Goal: Transaction & Acquisition: Purchase product/service

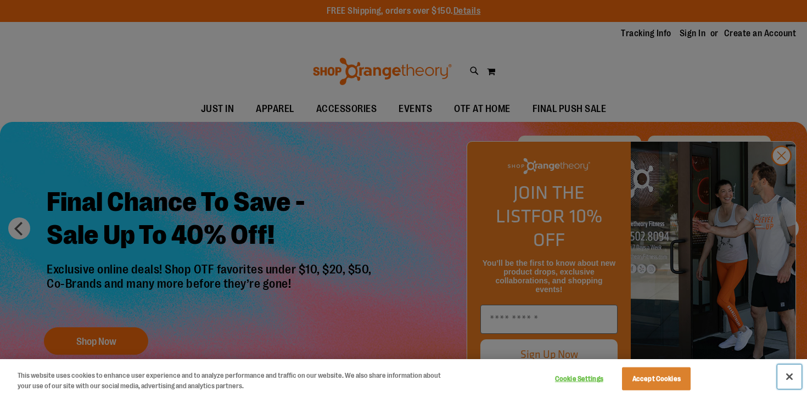
click at [787, 377] on button "Close" at bounding box center [789, 376] width 24 height 24
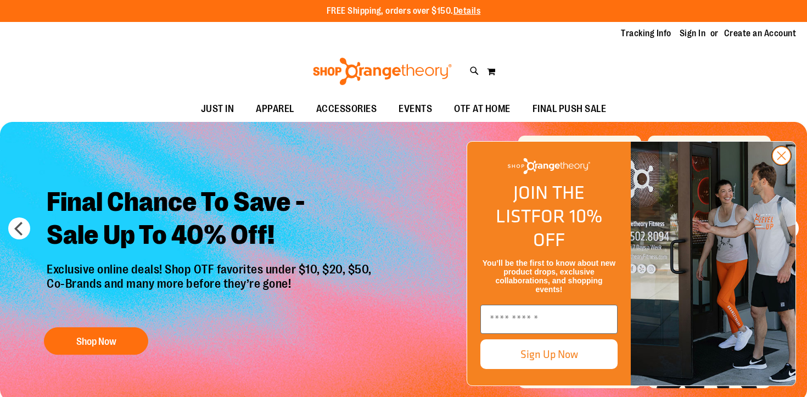
click at [787, 165] on circle "Close dialog" at bounding box center [781, 155] width 18 height 18
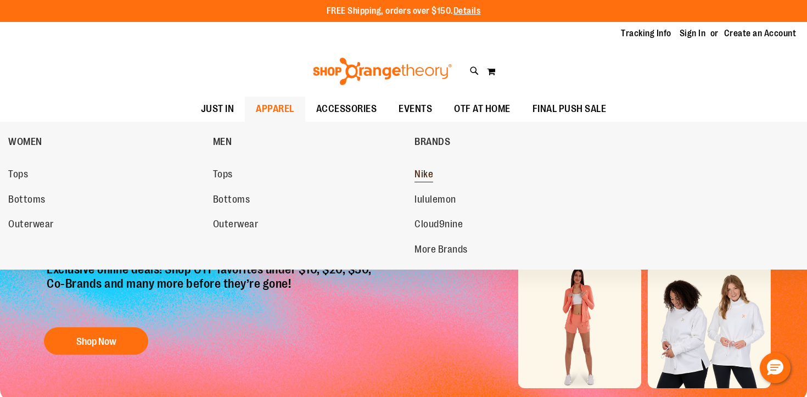
click at [418, 177] on span "Nike" at bounding box center [423, 175] width 19 height 14
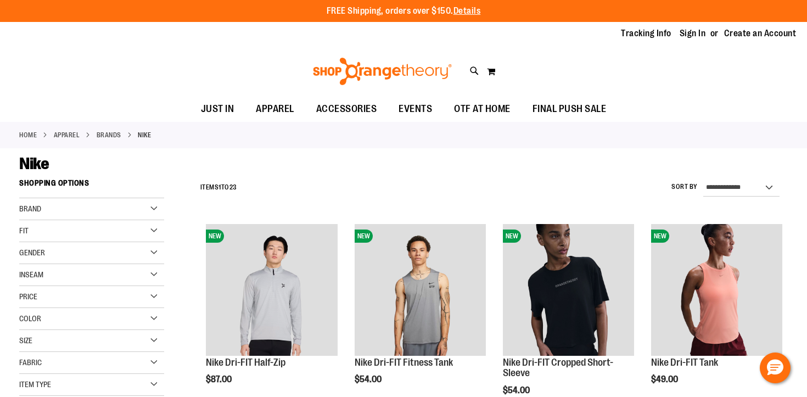
click at [143, 314] on div "Color" at bounding box center [91, 319] width 145 height 22
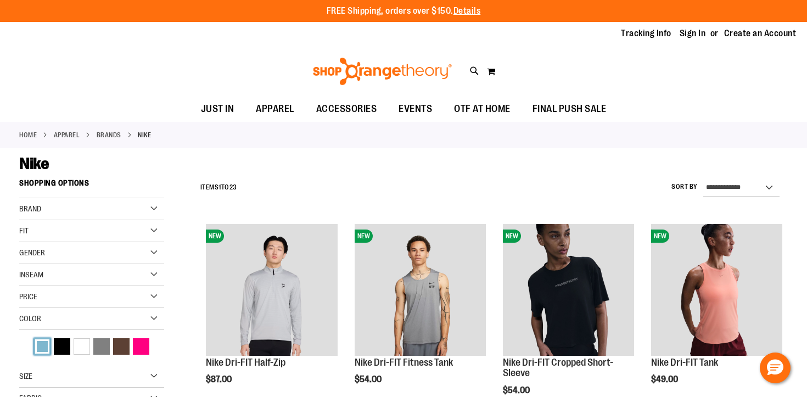
click at [39, 346] on div "Blue" at bounding box center [42, 346] width 16 height 16
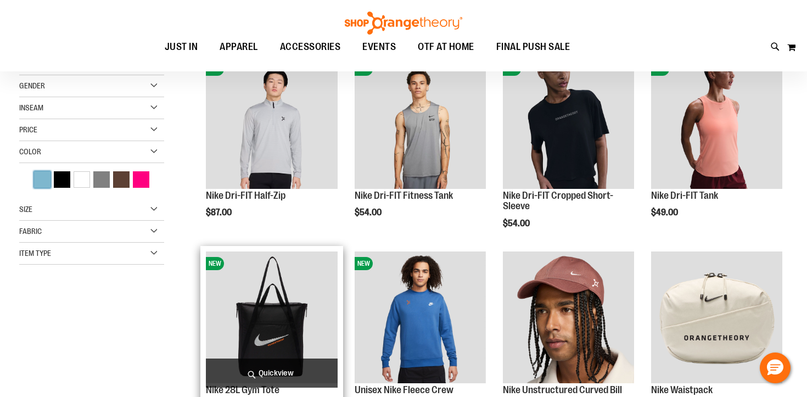
scroll to position [173, 0]
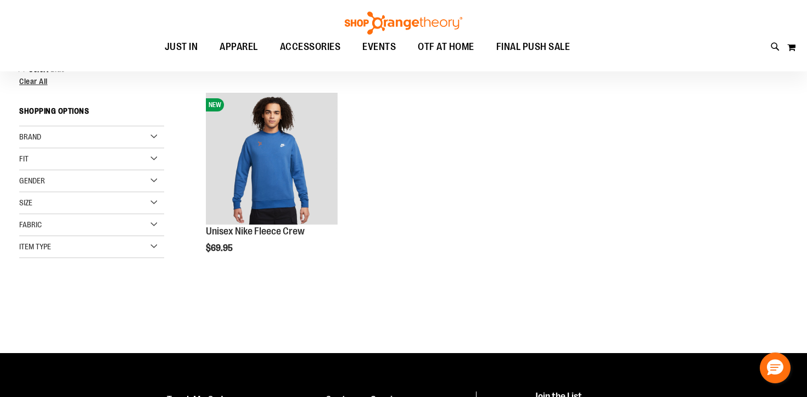
scroll to position [127, 0]
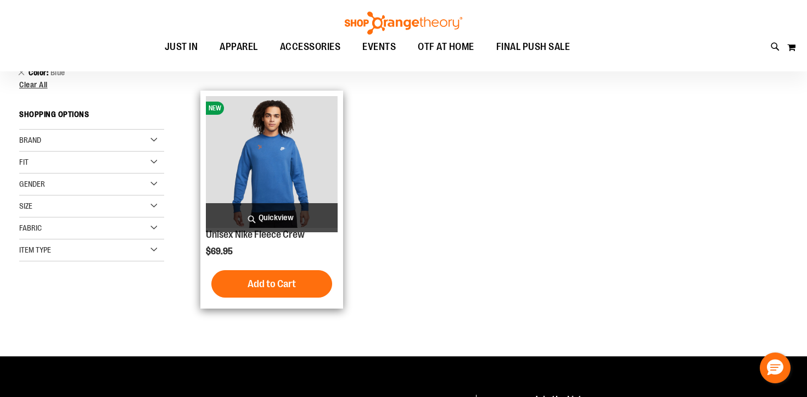
click at [285, 174] on img "product" at bounding box center [271, 161] width 131 height 131
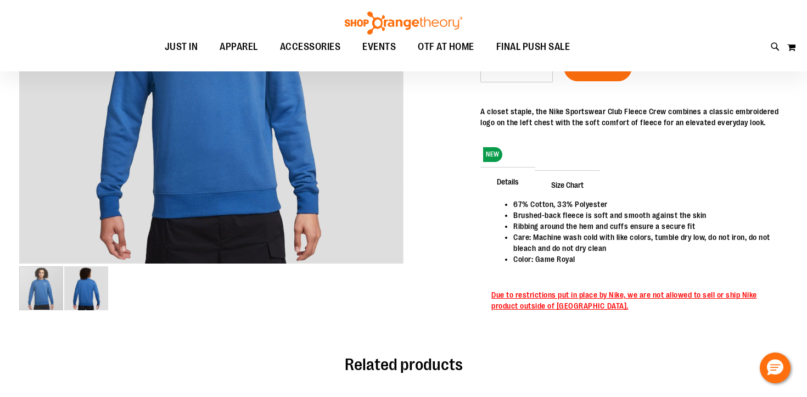
scroll to position [159, 0]
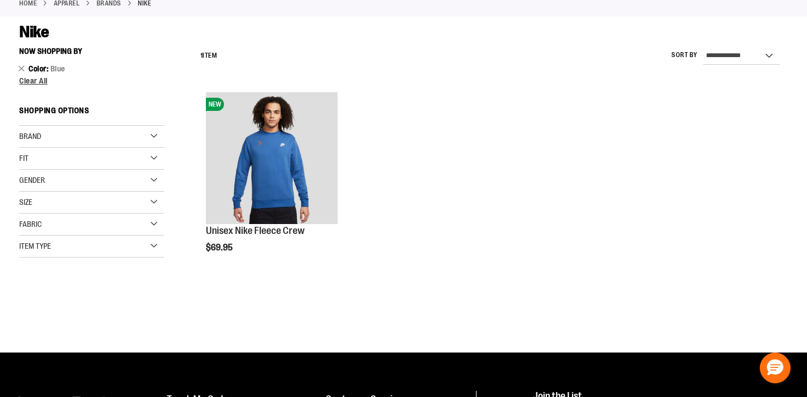
scroll to position [127, 0]
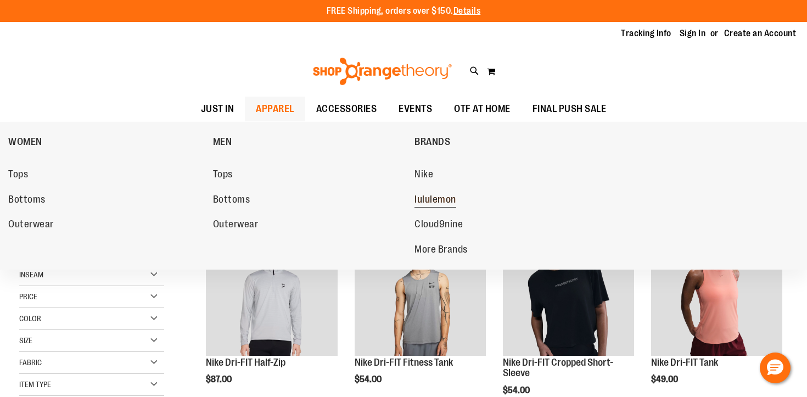
click at [447, 201] on span "lululemon" at bounding box center [435, 201] width 42 height 14
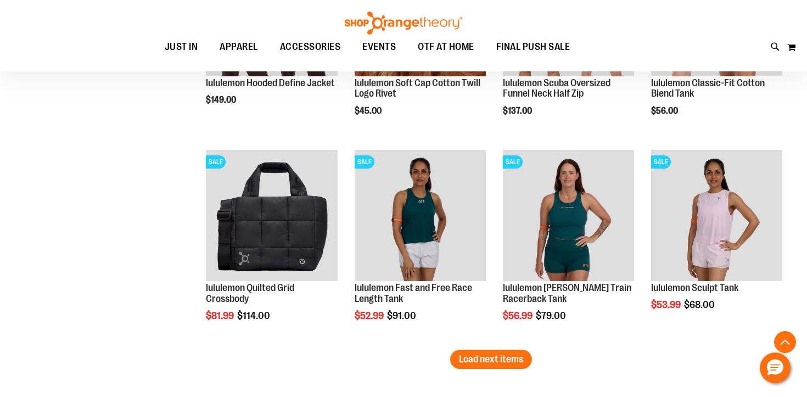
scroll to position [1720, 0]
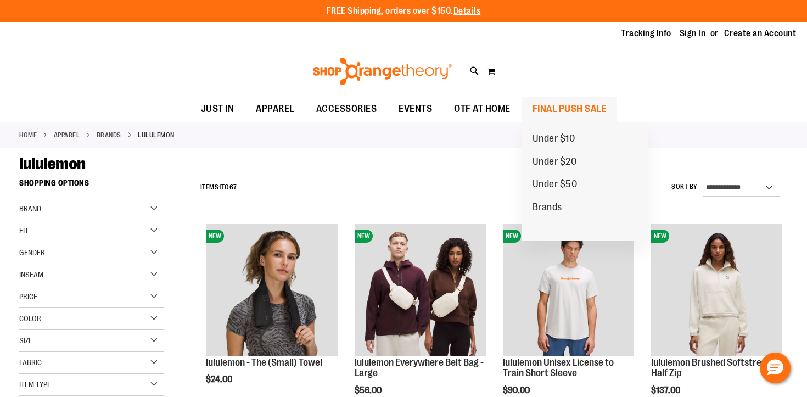
click at [578, 106] on span "FINAL PUSH SALE" at bounding box center [569, 109] width 74 height 25
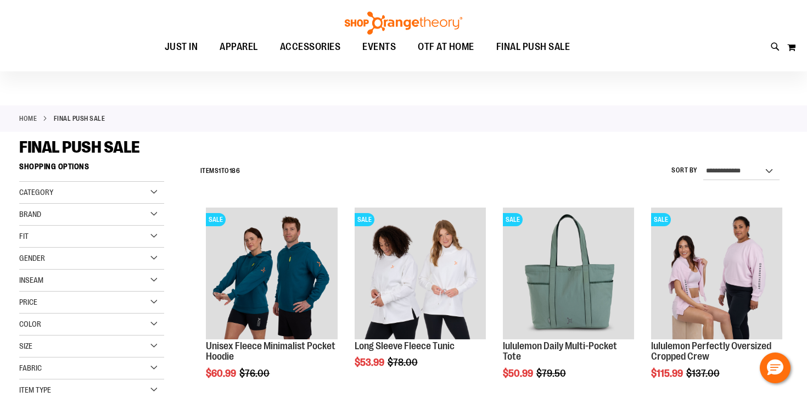
scroll to position [35, 0]
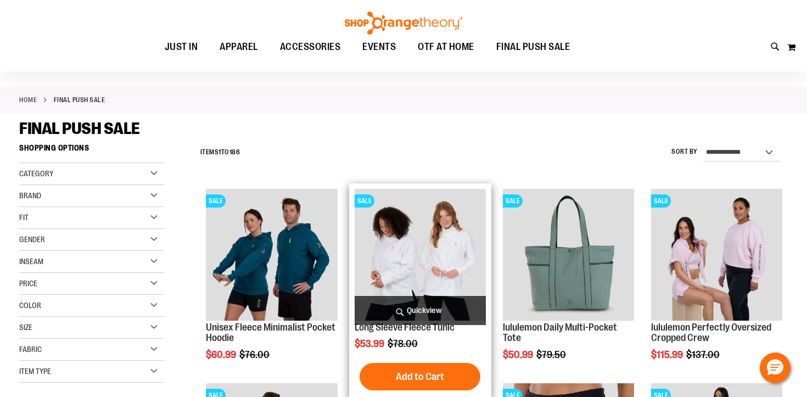
click at [441, 259] on img "product" at bounding box center [419, 254] width 131 height 131
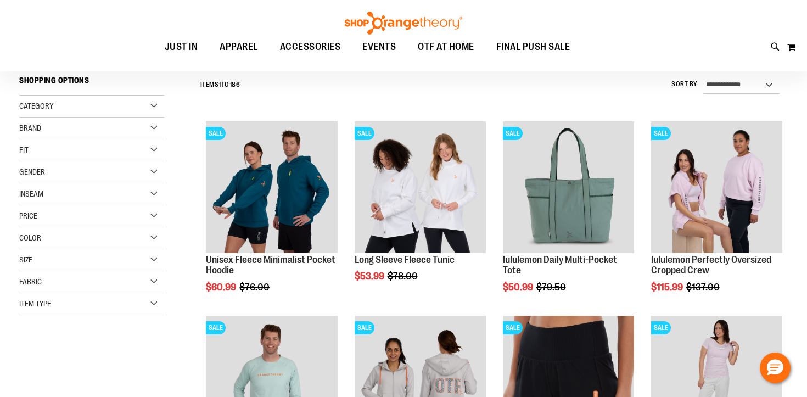
scroll to position [98, 0]
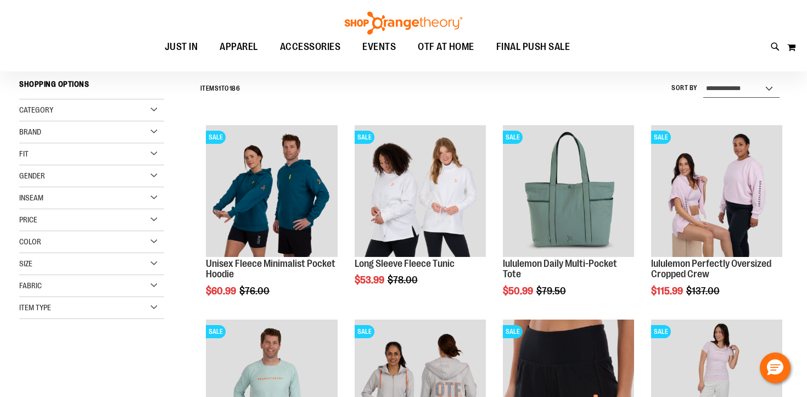
click at [760, 88] on select "**********" at bounding box center [741, 89] width 76 height 18
select select "*********"
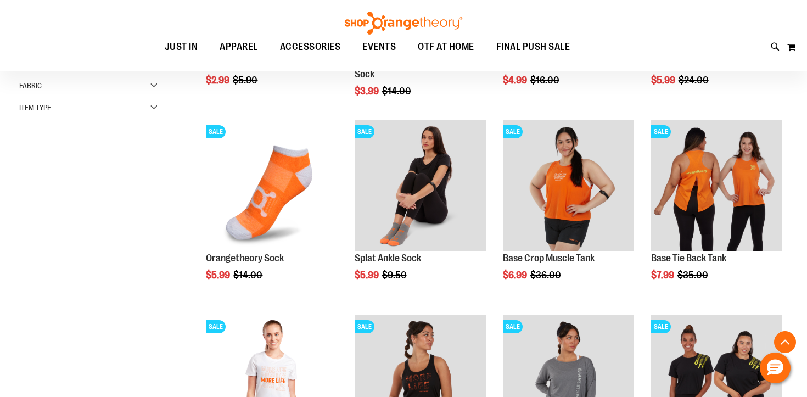
scroll to position [309, 0]
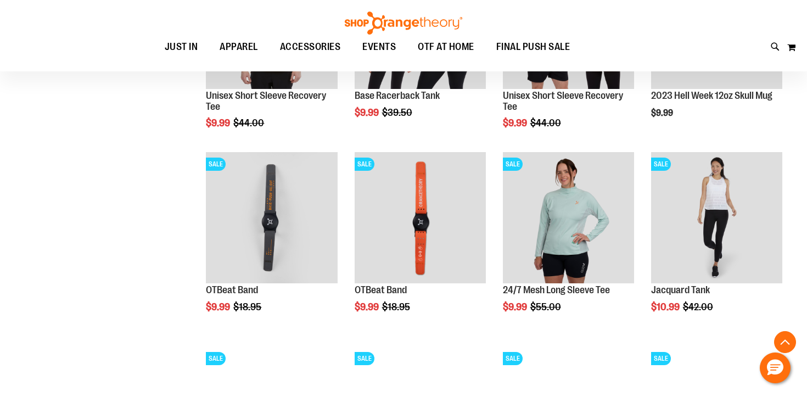
scroll to position [850, 0]
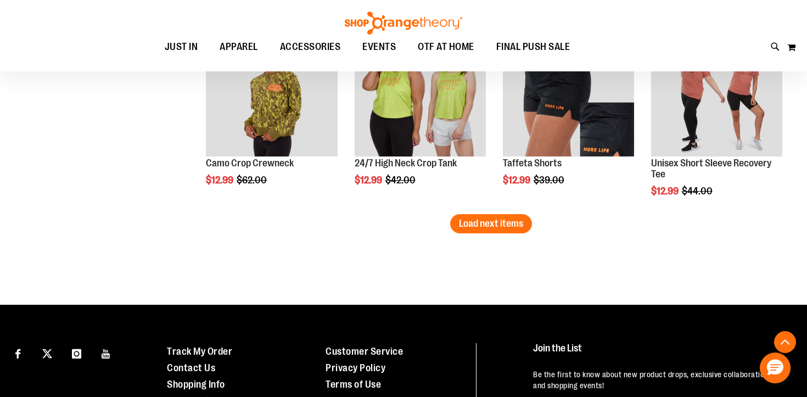
scroll to position [1766, 0]
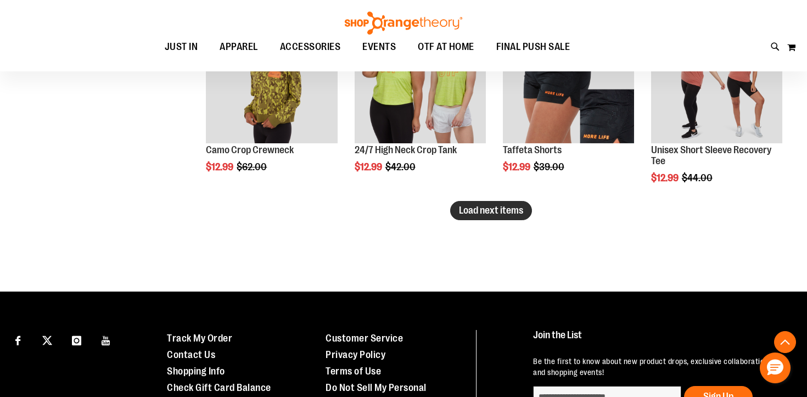
click at [503, 216] on button "Load next items" at bounding box center [491, 210] width 82 height 19
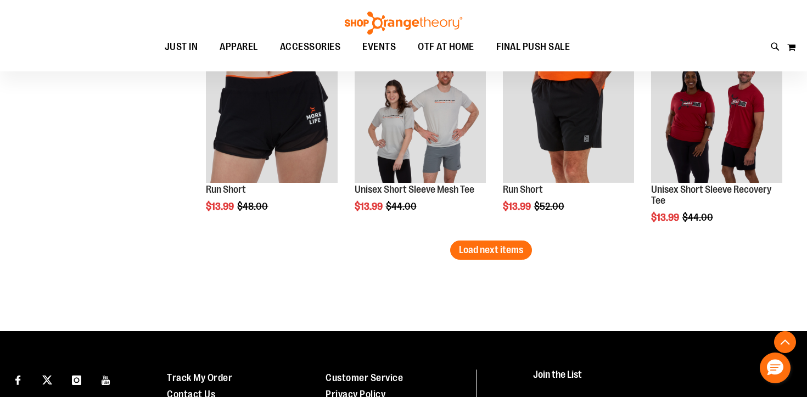
scroll to position [2320, 0]
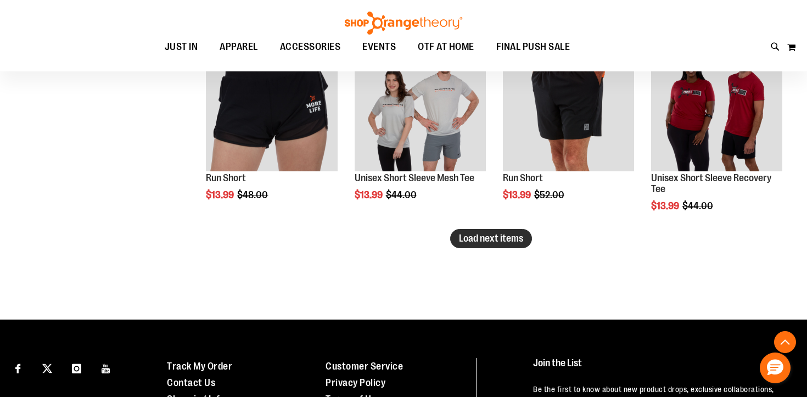
click at [512, 239] on span "Load next items" at bounding box center [491, 238] width 64 height 11
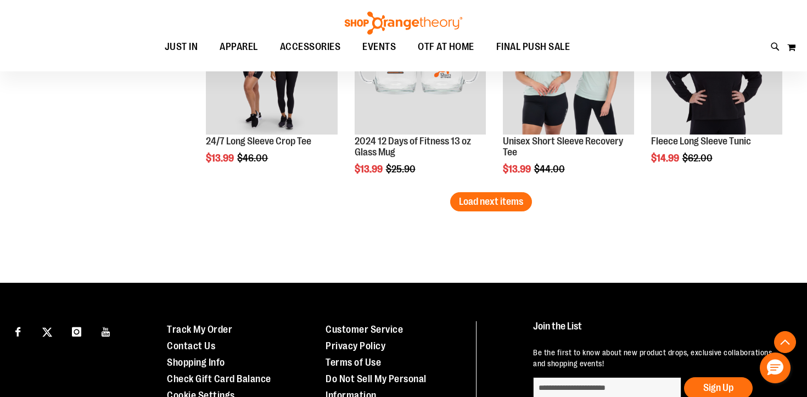
scroll to position [2937, 0]
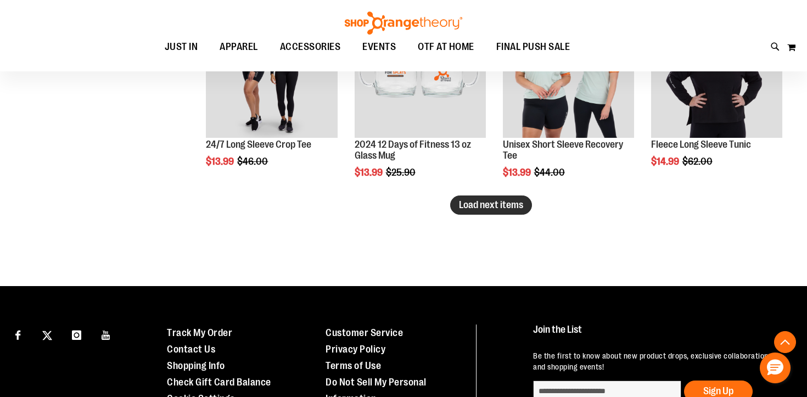
click at [481, 204] on span "Load next items" at bounding box center [491, 204] width 64 height 11
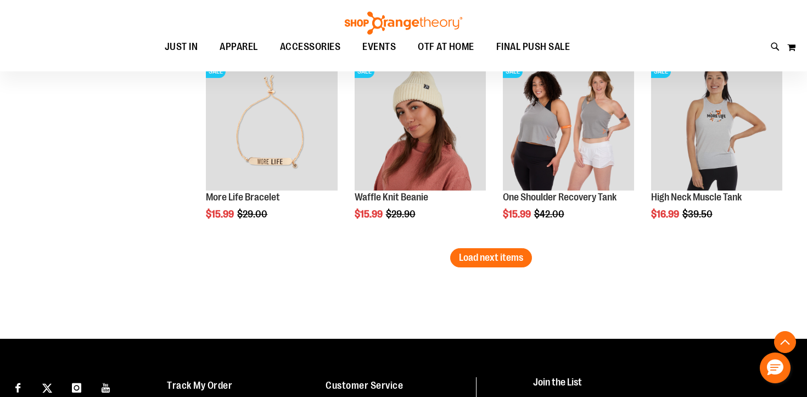
scroll to position [3467, 0]
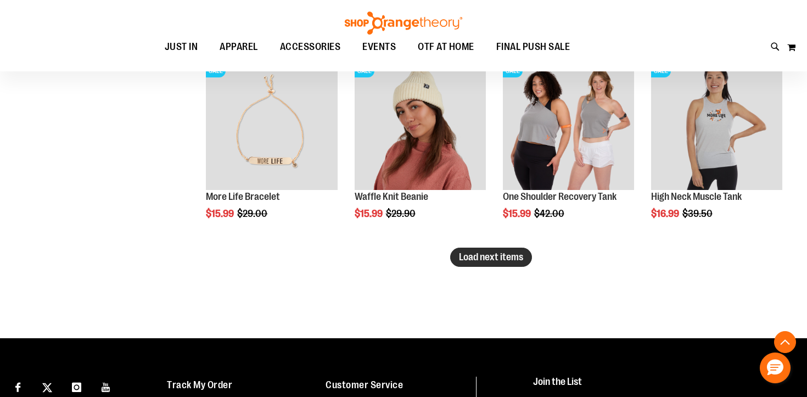
click at [506, 255] on span "Load next items" at bounding box center [491, 256] width 64 height 11
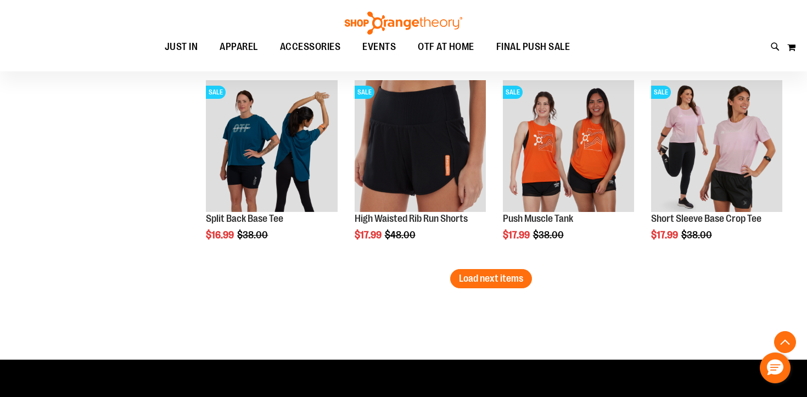
scroll to position [4034, 0]
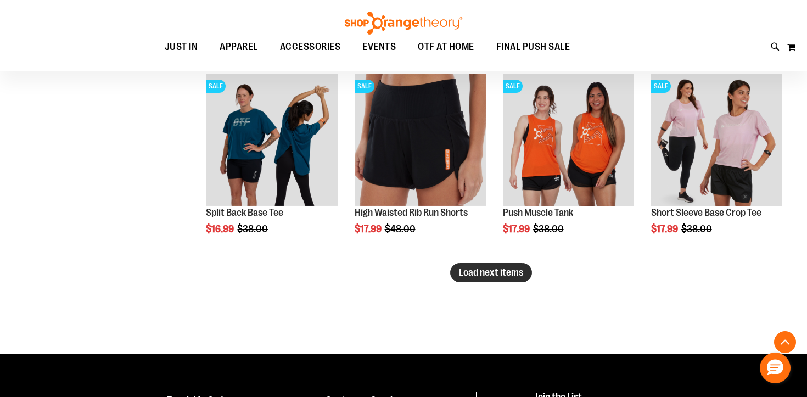
click at [508, 273] on span "Load next items" at bounding box center [491, 272] width 64 height 11
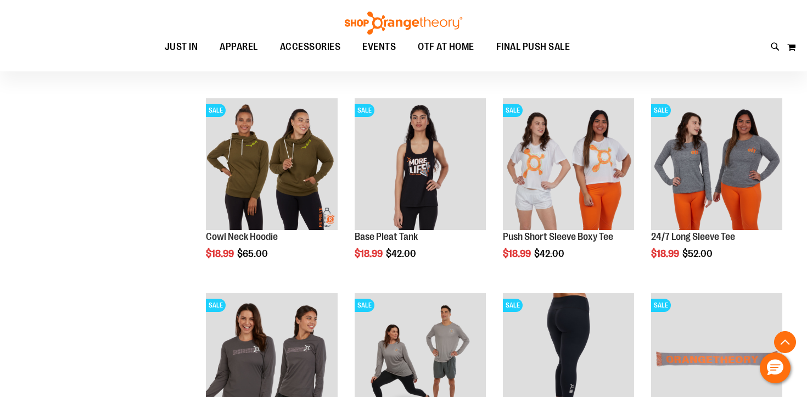
scroll to position [4398, 0]
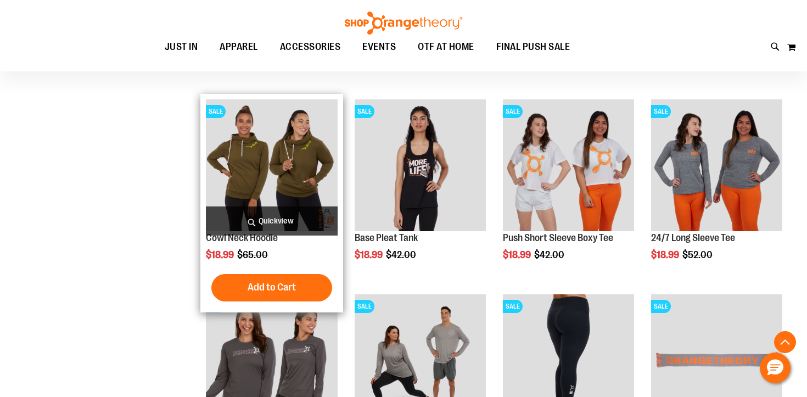
click at [242, 167] on img "product" at bounding box center [271, 164] width 131 height 131
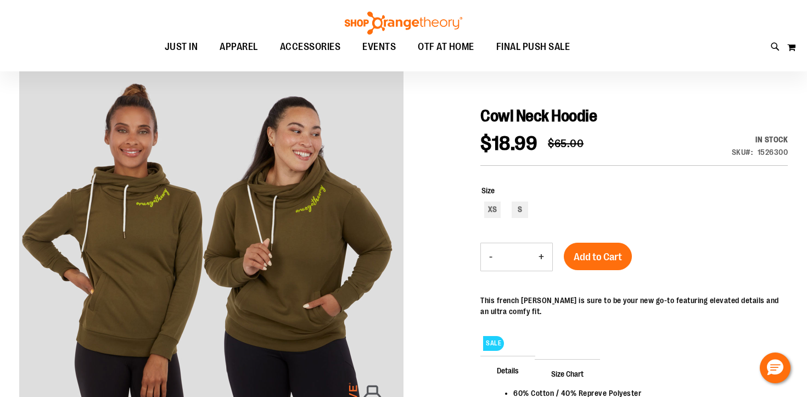
scroll to position [95, 0]
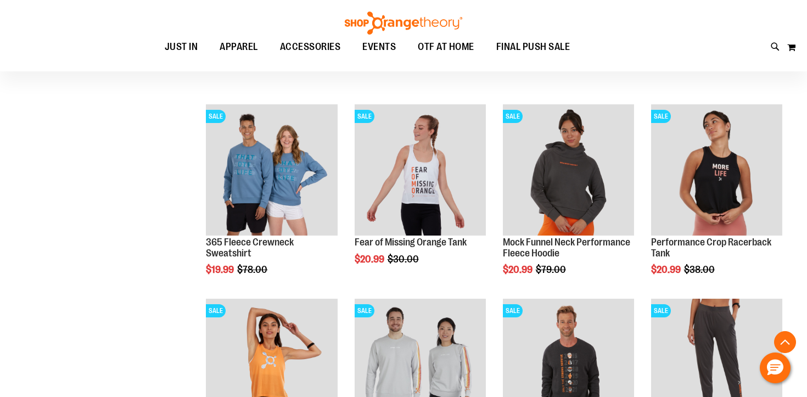
scroll to position [732, 0]
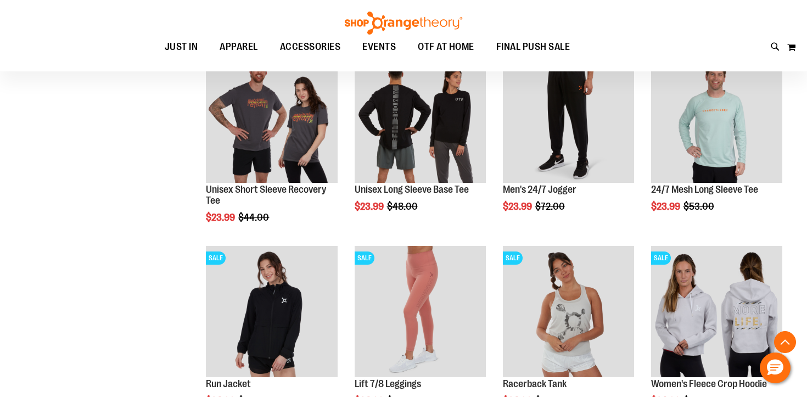
scroll to position [1558, 0]
